Goal: Task Accomplishment & Management: Use online tool/utility

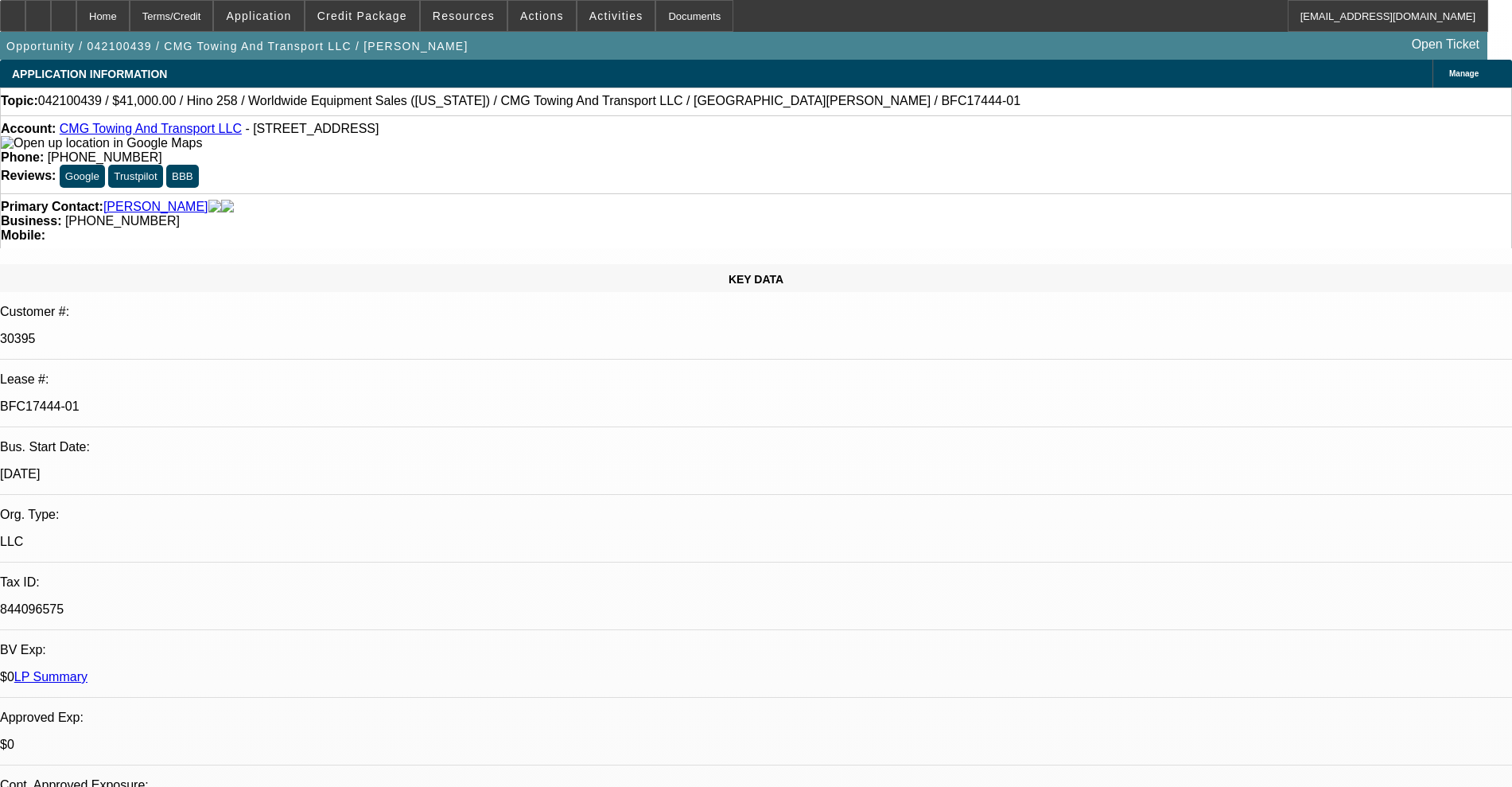
select select "0"
select select "2"
select select "0.1"
select select "4"
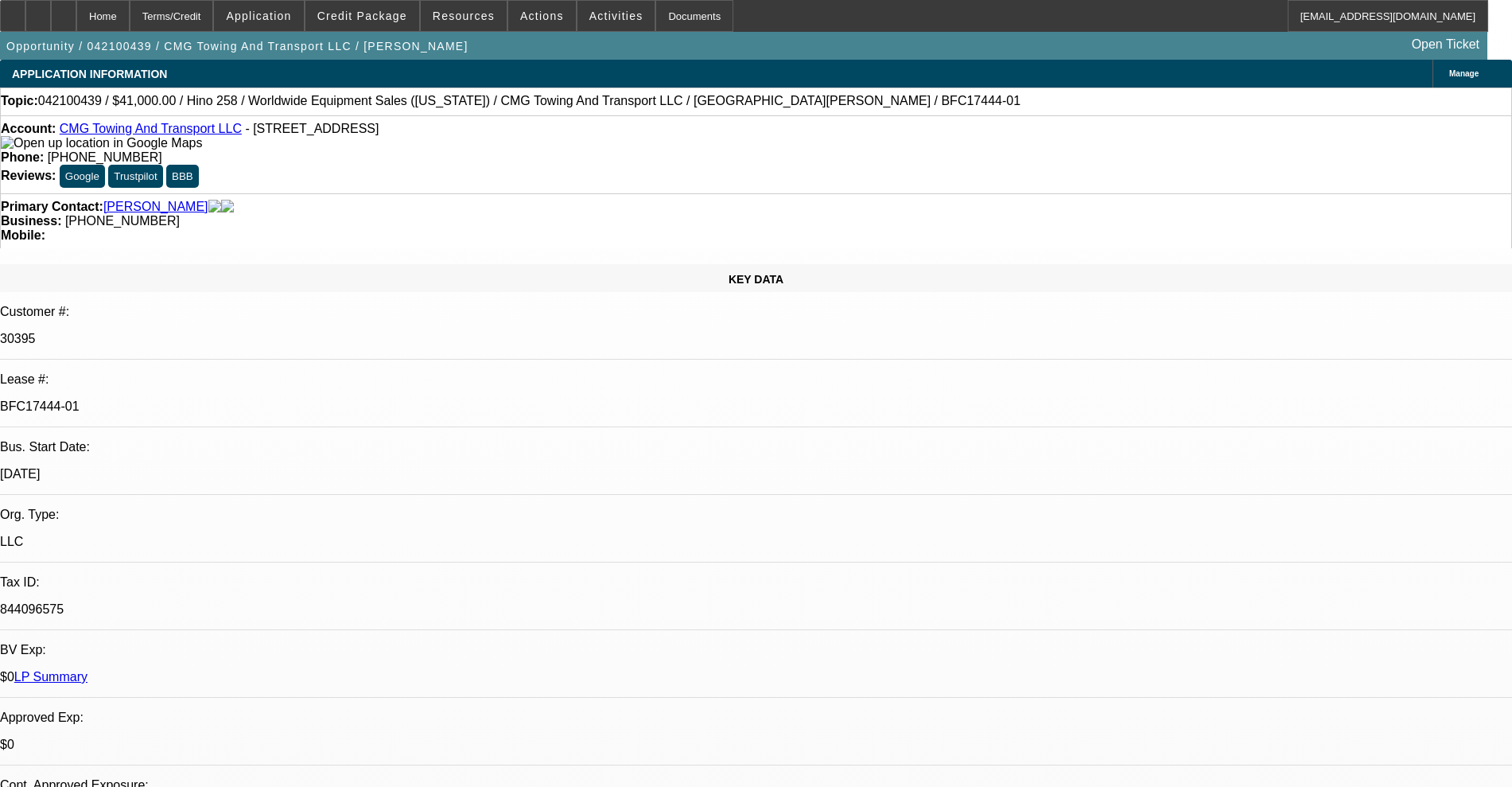
select select "0"
select select "2"
select select "0.1"
select select "4"
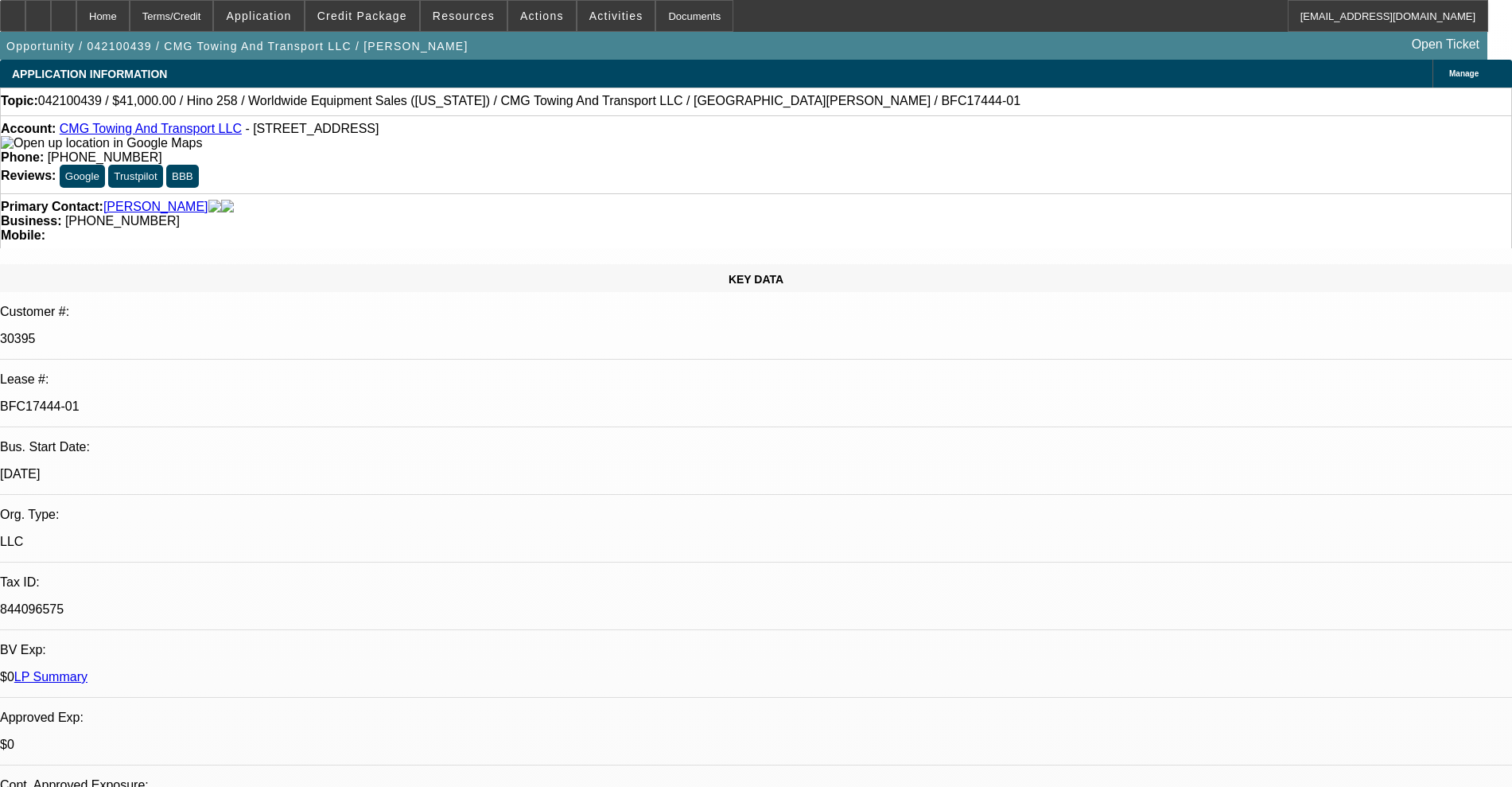
select select "0"
select select "2"
select select "0.1"
select select "4"
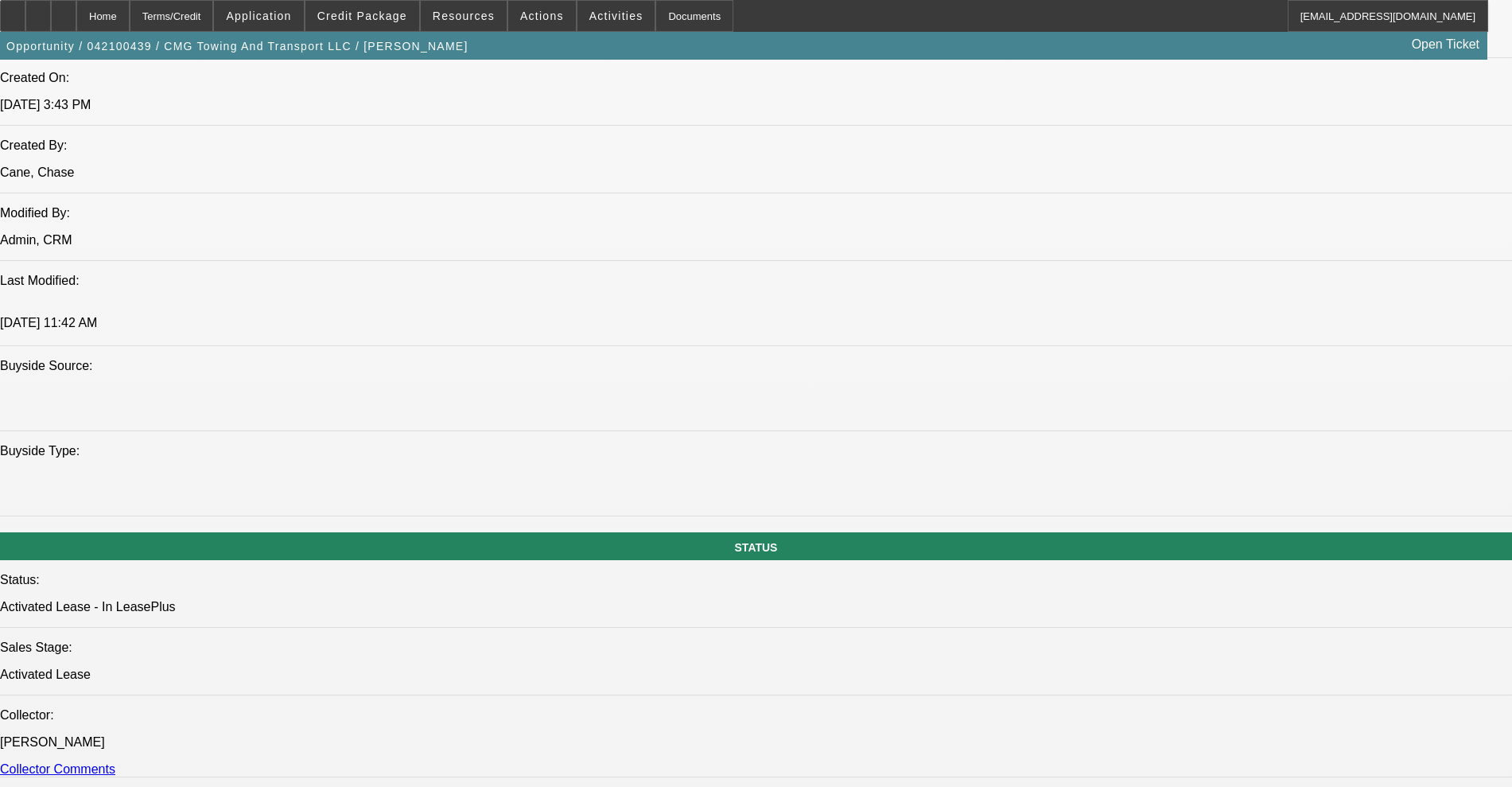
scroll to position [1492, 0]
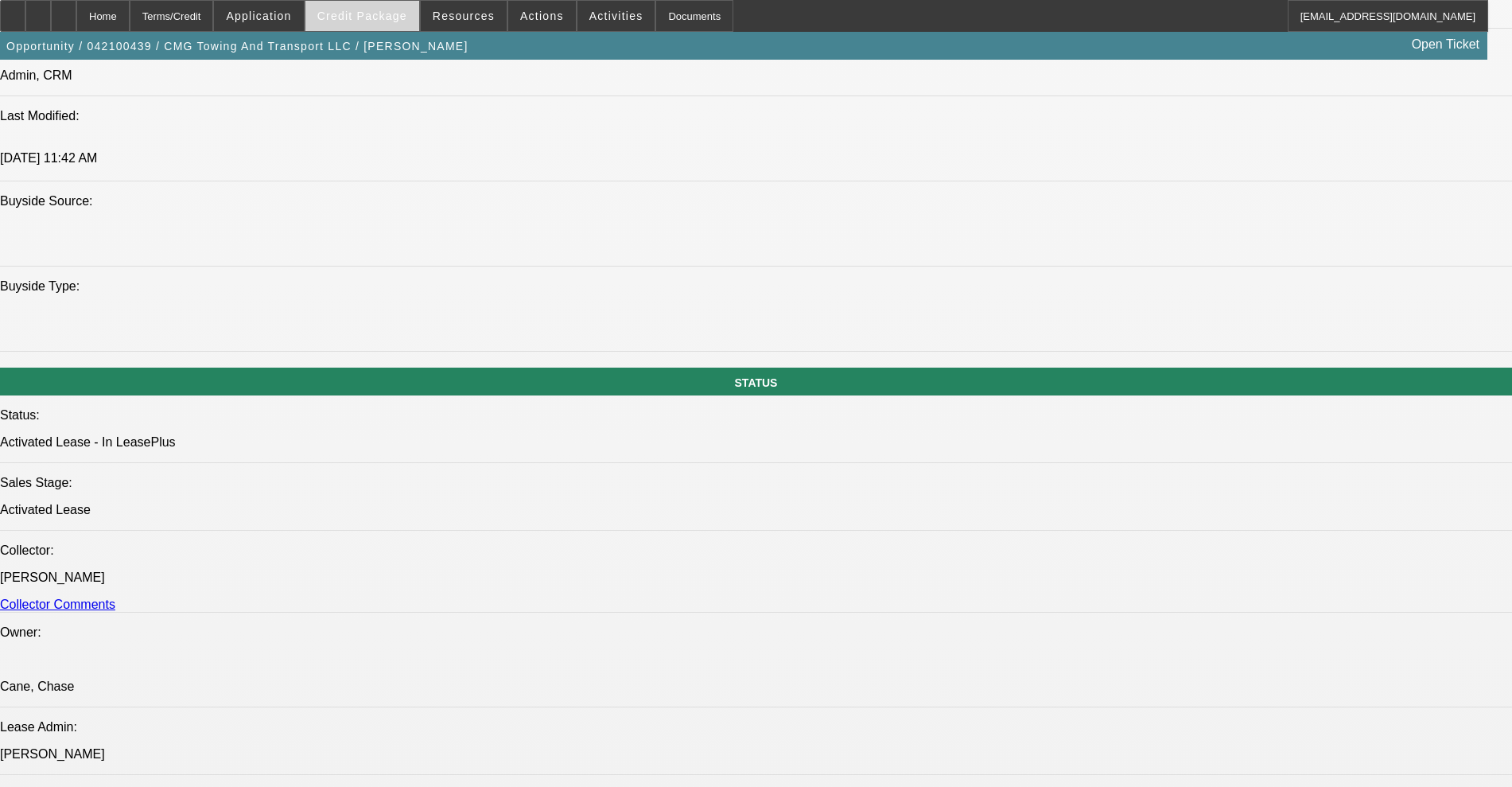
click at [381, 7] on span at bounding box center [362, 16] width 114 height 38
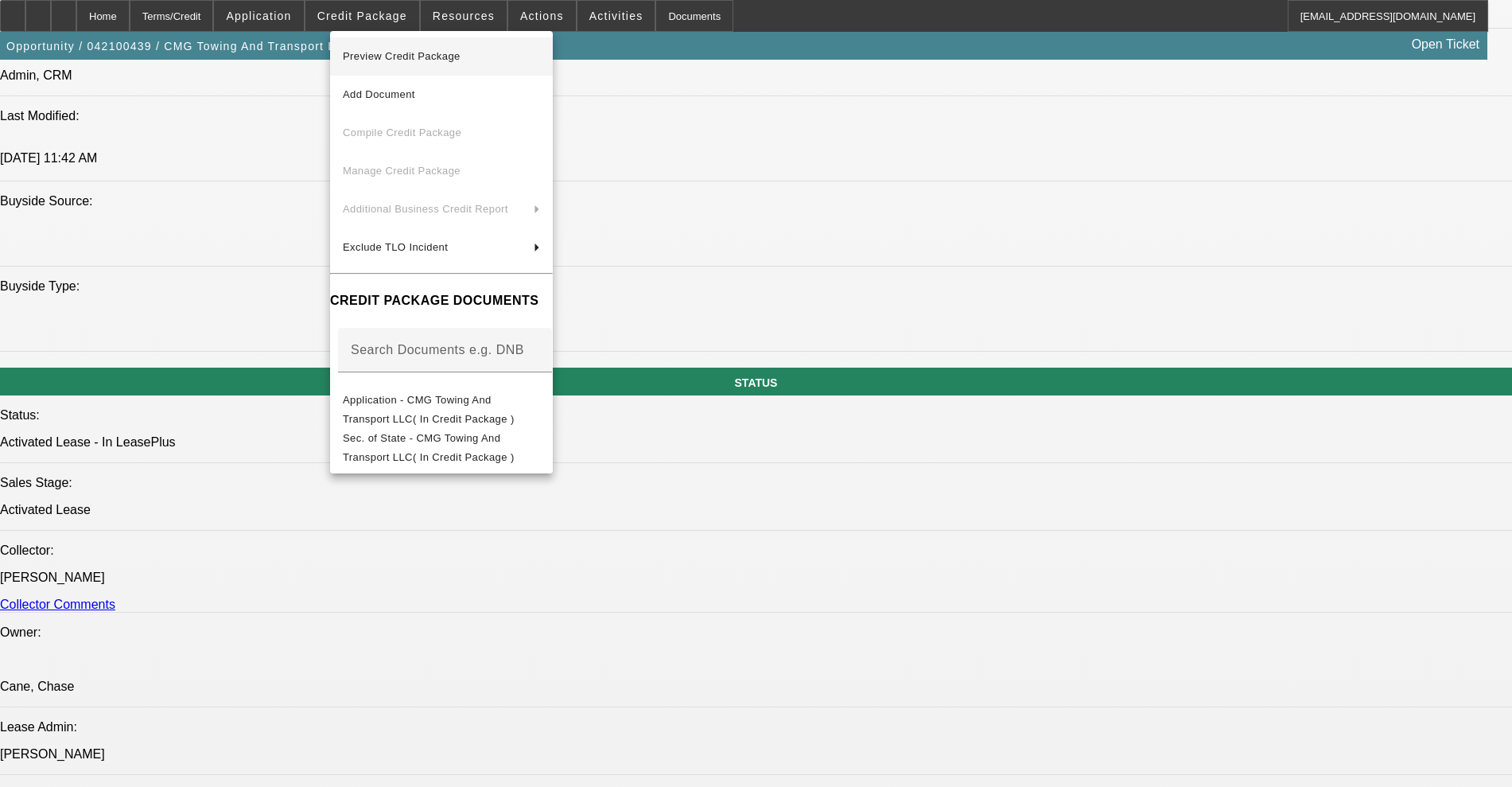
click at [393, 49] on span "Preview Credit Package" at bounding box center [441, 57] width 197 height 20
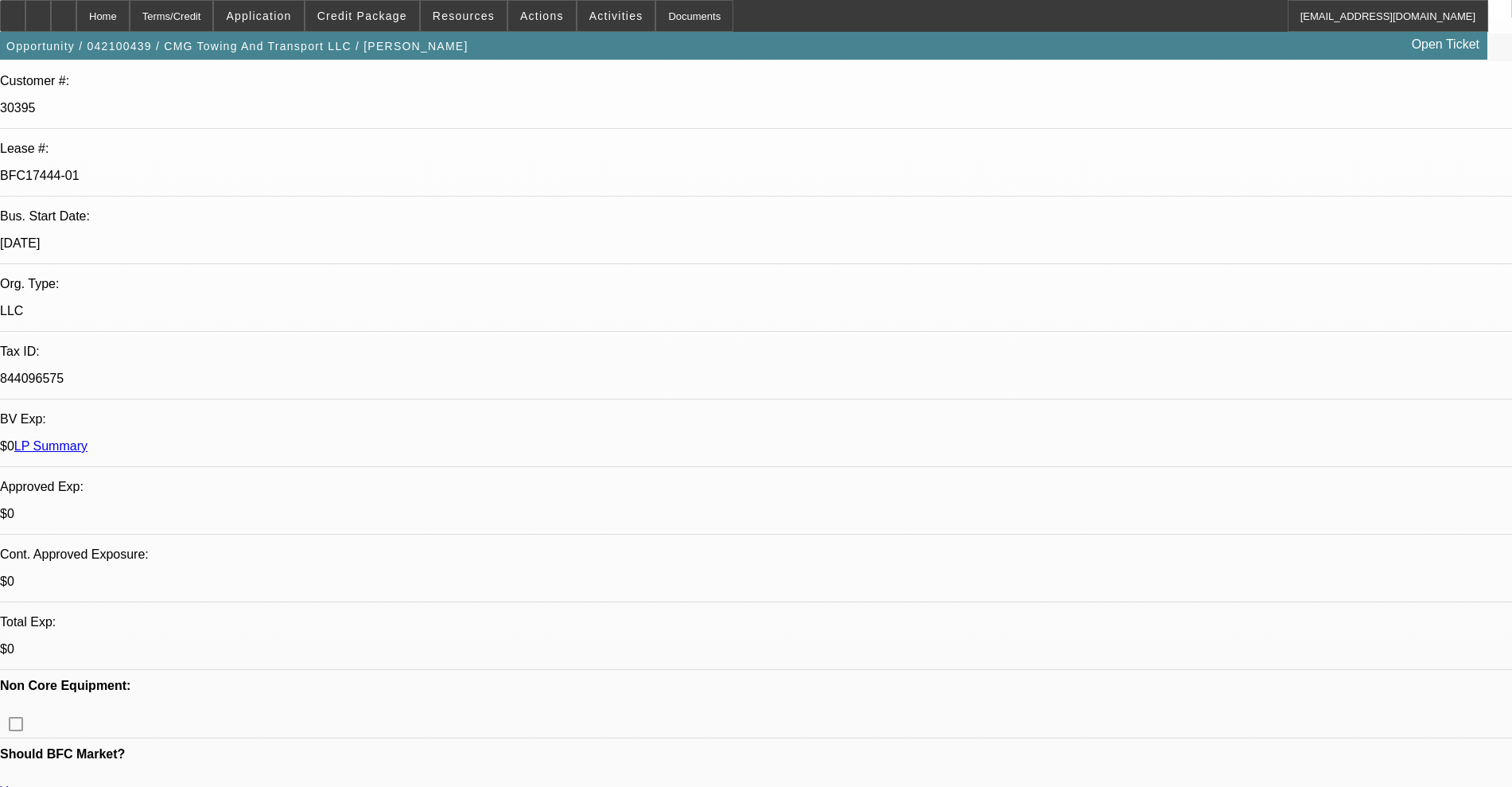
scroll to position [0, 0]
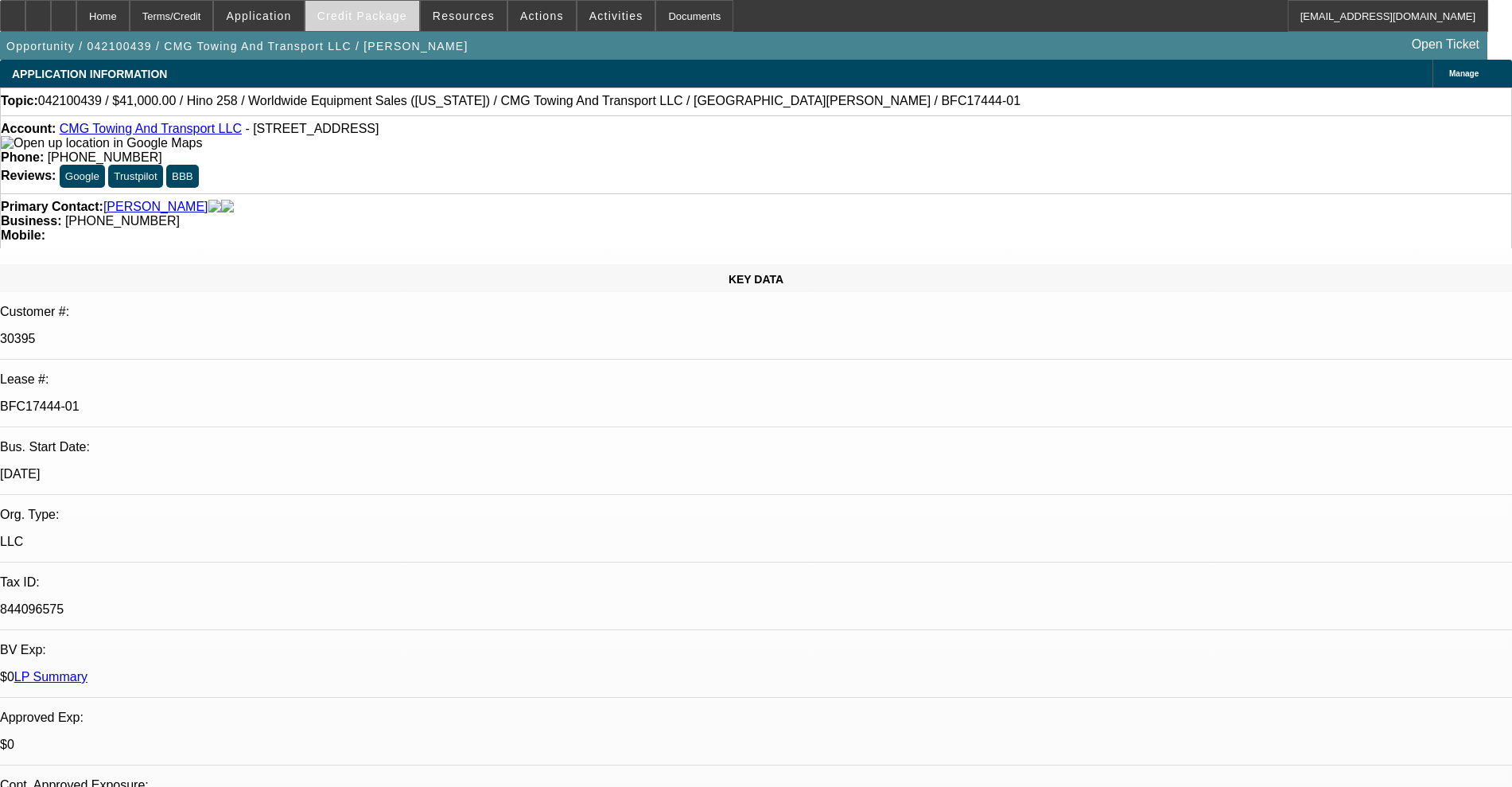
click at [355, 21] on span at bounding box center [362, 16] width 114 height 38
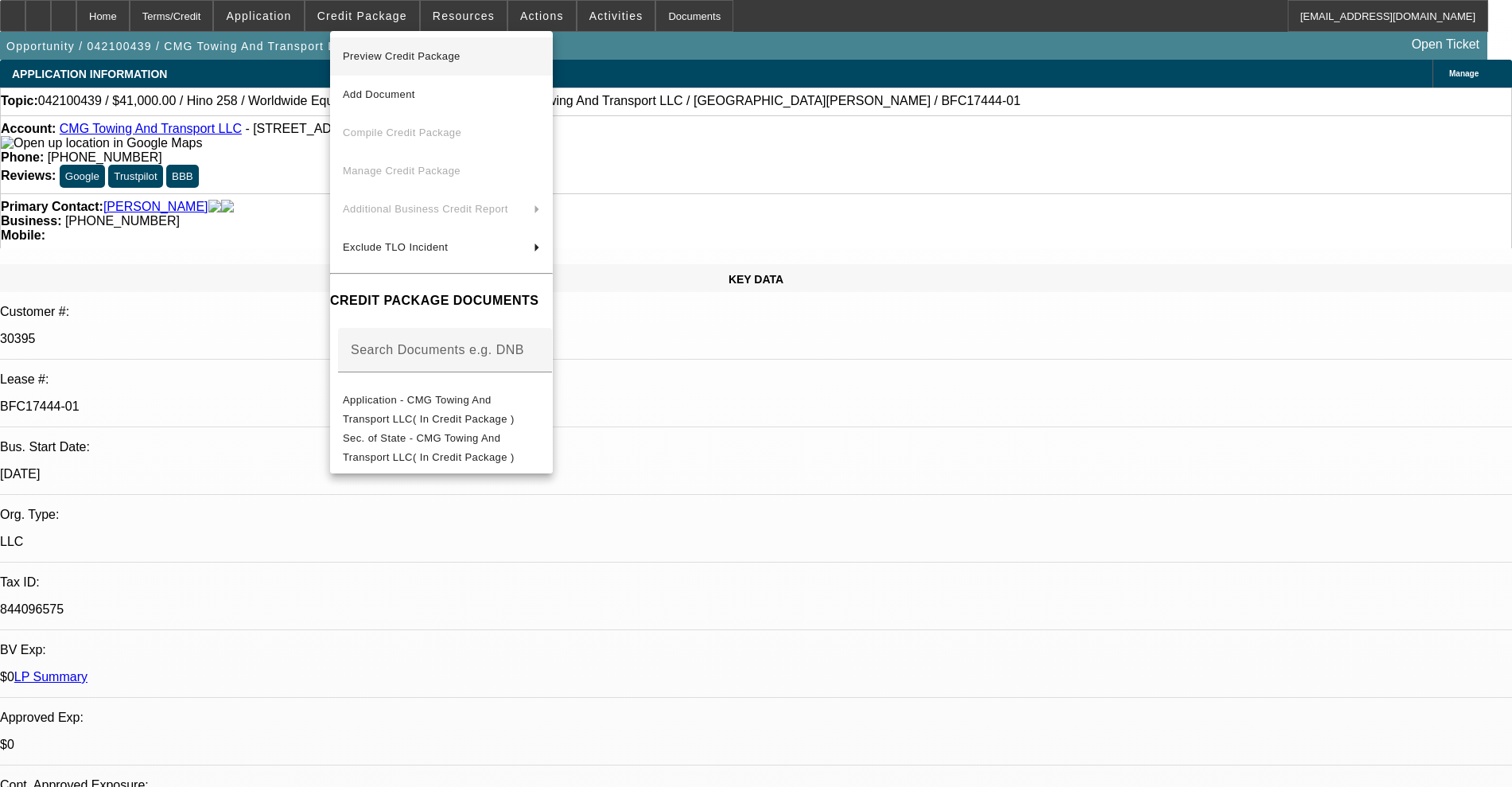
click at [380, 48] on span "Preview Credit Package" at bounding box center [441, 57] width 197 height 20
